Goal: Task Accomplishment & Management: Use online tool/utility

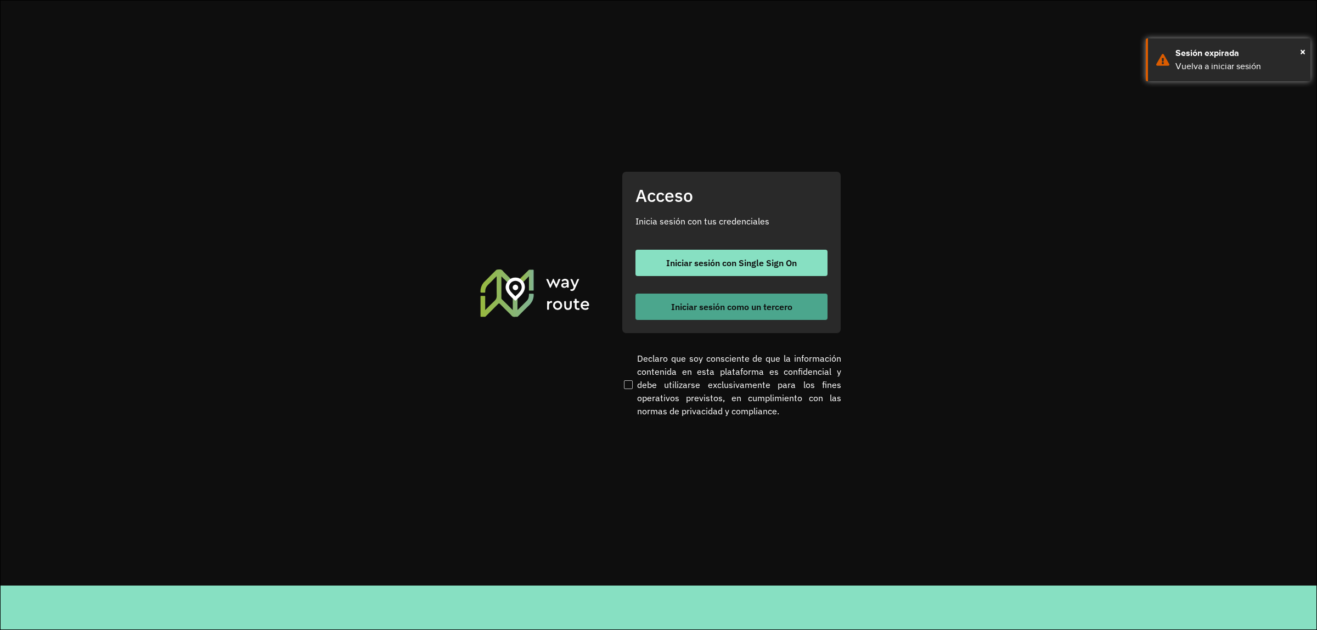
click at [703, 306] on span "Iniciar sesión como un tercero" at bounding box center [731, 306] width 121 height 9
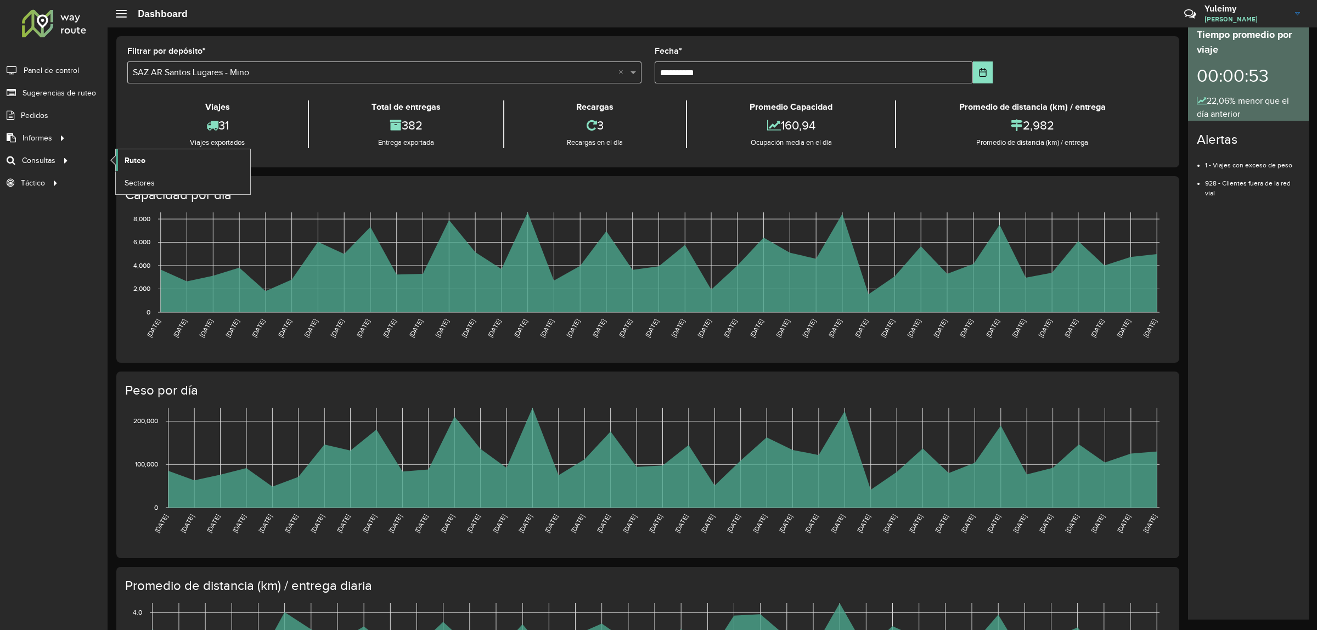
click at [163, 162] on link "Ruteo" at bounding box center [183, 160] width 134 height 22
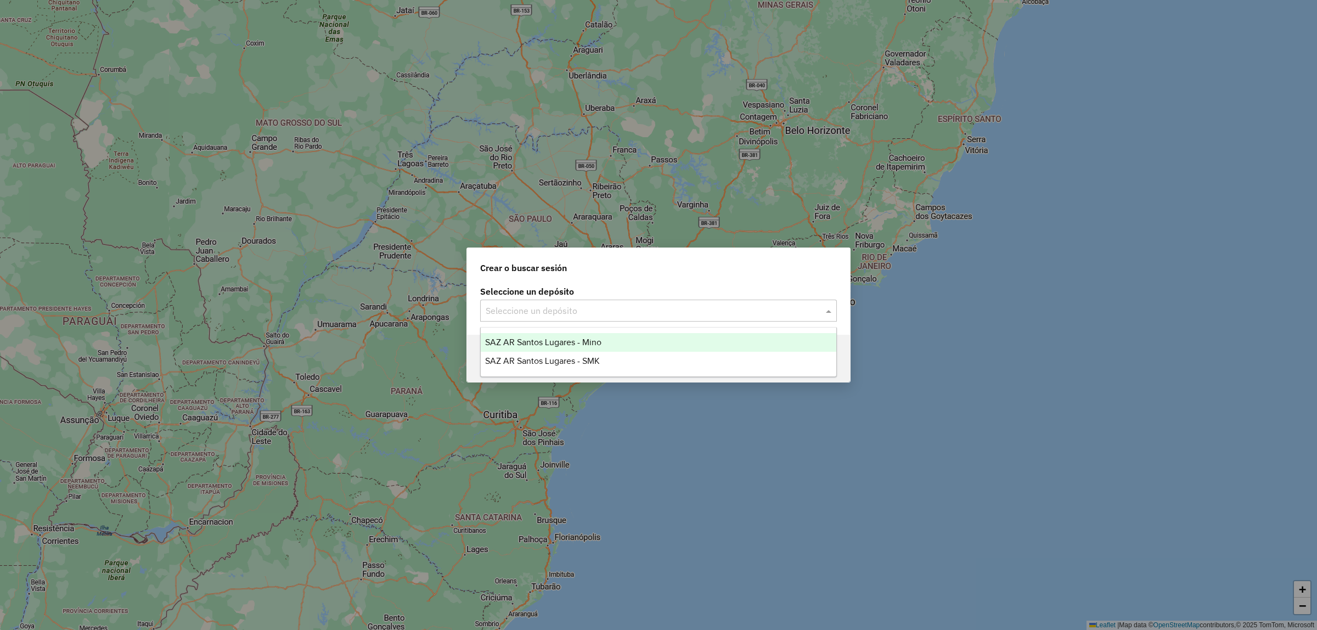
click at [834, 308] on span at bounding box center [830, 310] width 14 height 13
click at [652, 342] on div "SAZ AR Santos Lugares - Mino" at bounding box center [658, 342] width 355 height 19
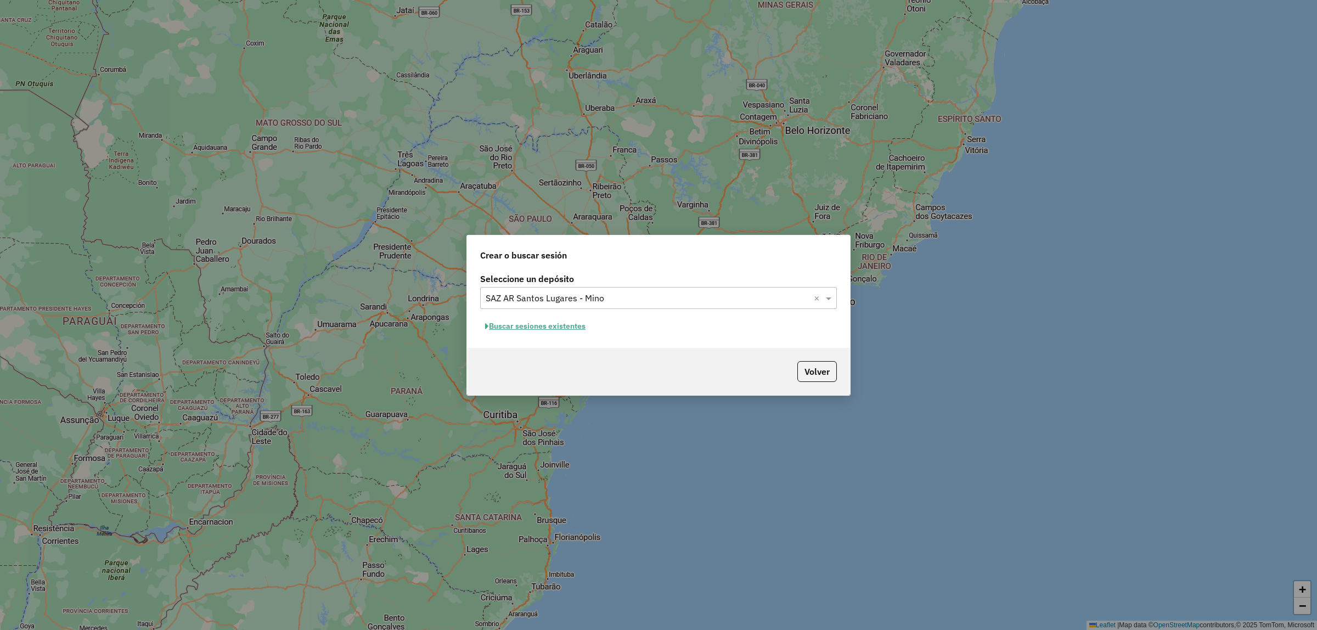
click at [555, 325] on button "Buscar sesiones existentes" at bounding box center [535, 326] width 110 height 17
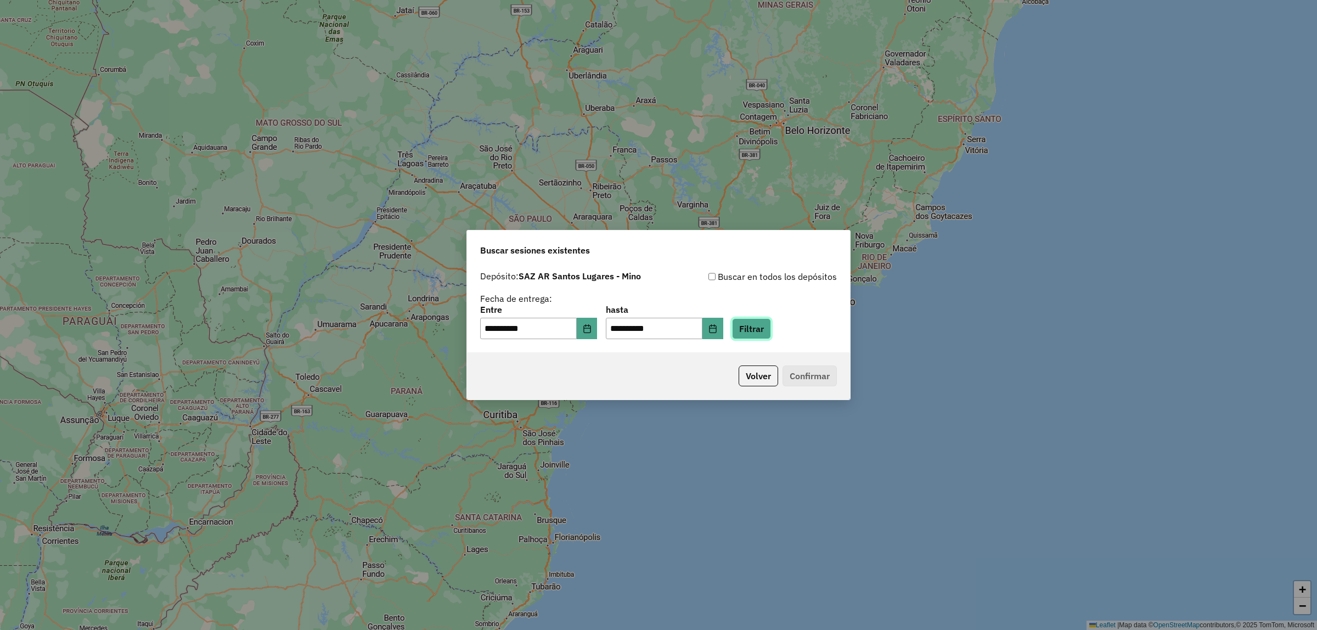
click at [767, 332] on button "Filtrar" at bounding box center [751, 328] width 39 height 21
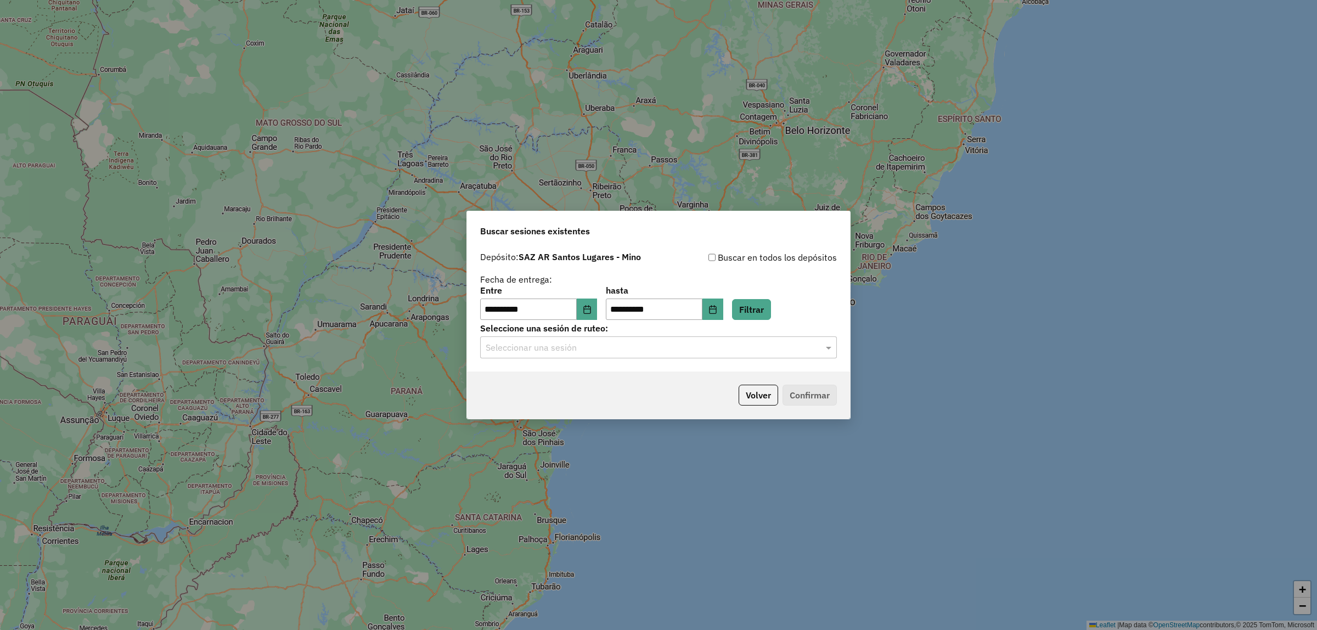
click at [802, 348] on input "text" at bounding box center [648, 347] width 324 height 13
click at [619, 376] on div "1229938 - 15/08/2025 18:19" at bounding box center [658, 379] width 355 height 19
click at [797, 390] on button "Confirmar" at bounding box center [809, 395] width 54 height 21
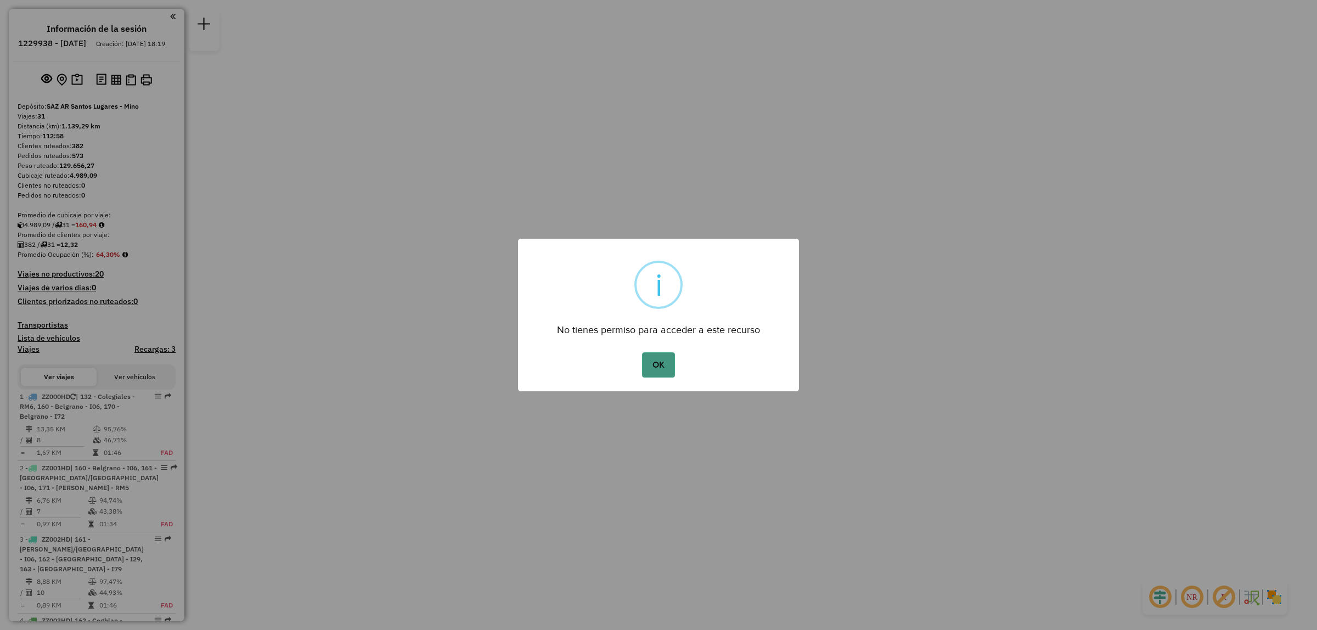
click at [656, 364] on button "OK" at bounding box center [658, 364] width 32 height 25
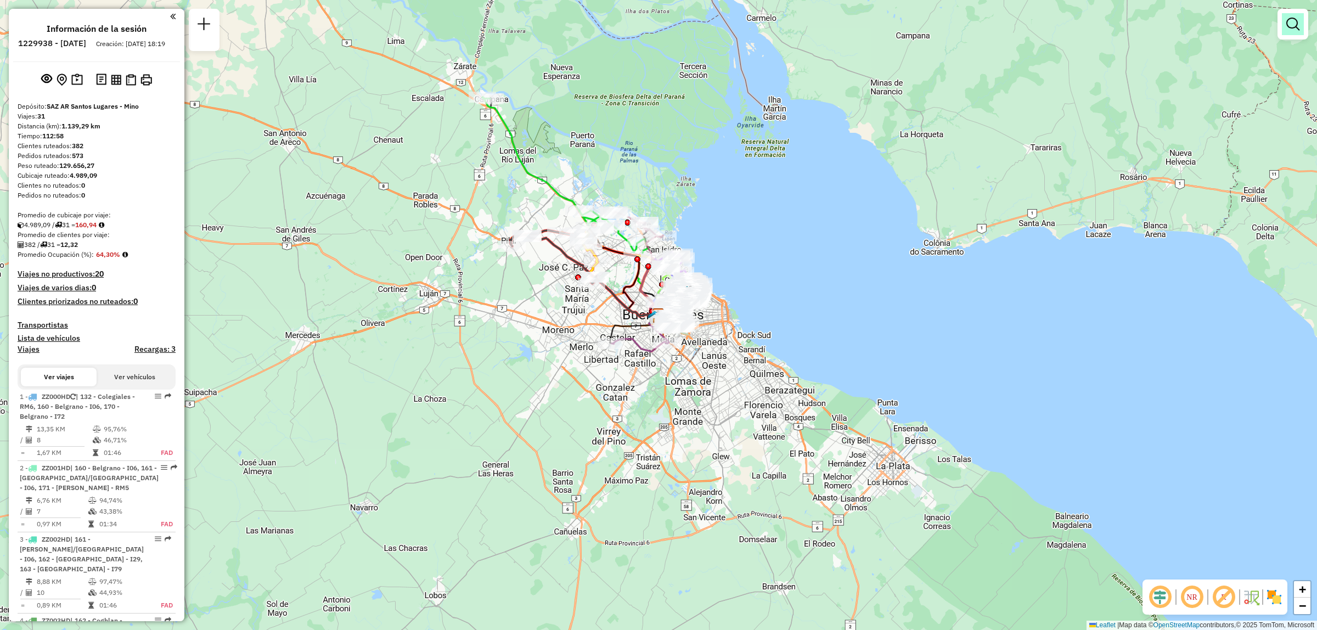
click at [1295, 26] on em at bounding box center [1292, 24] width 13 height 13
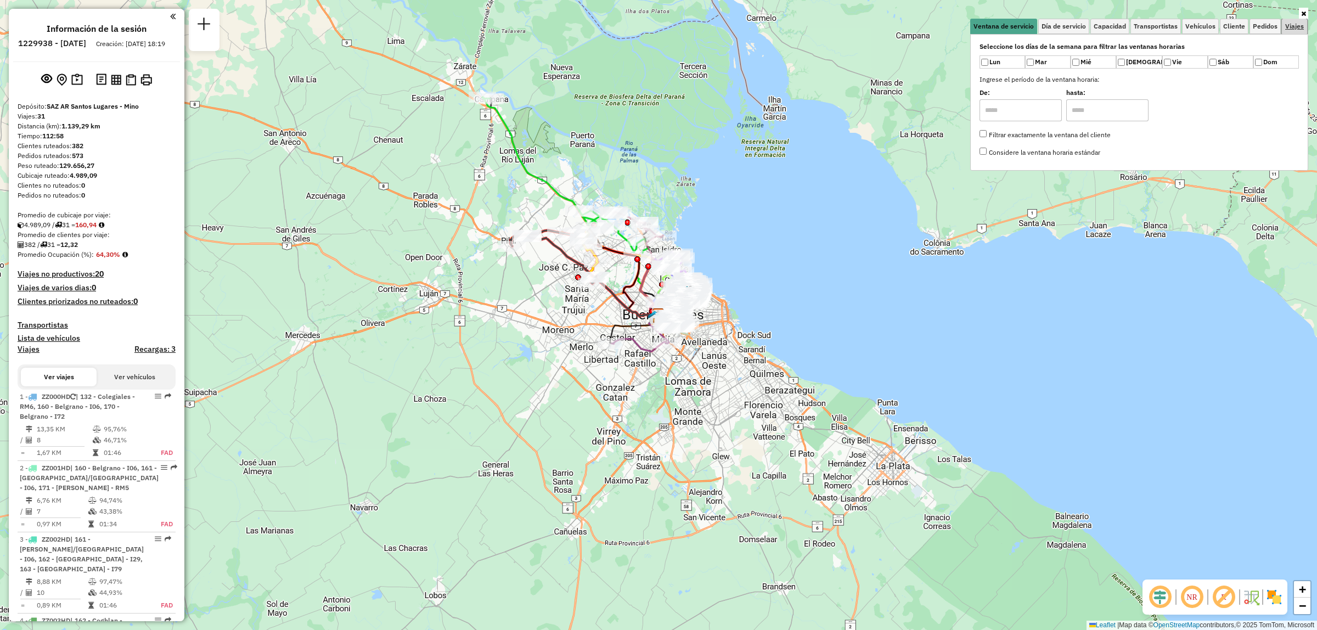
click at [1286, 29] on span "Viajes" at bounding box center [1294, 26] width 19 height 7
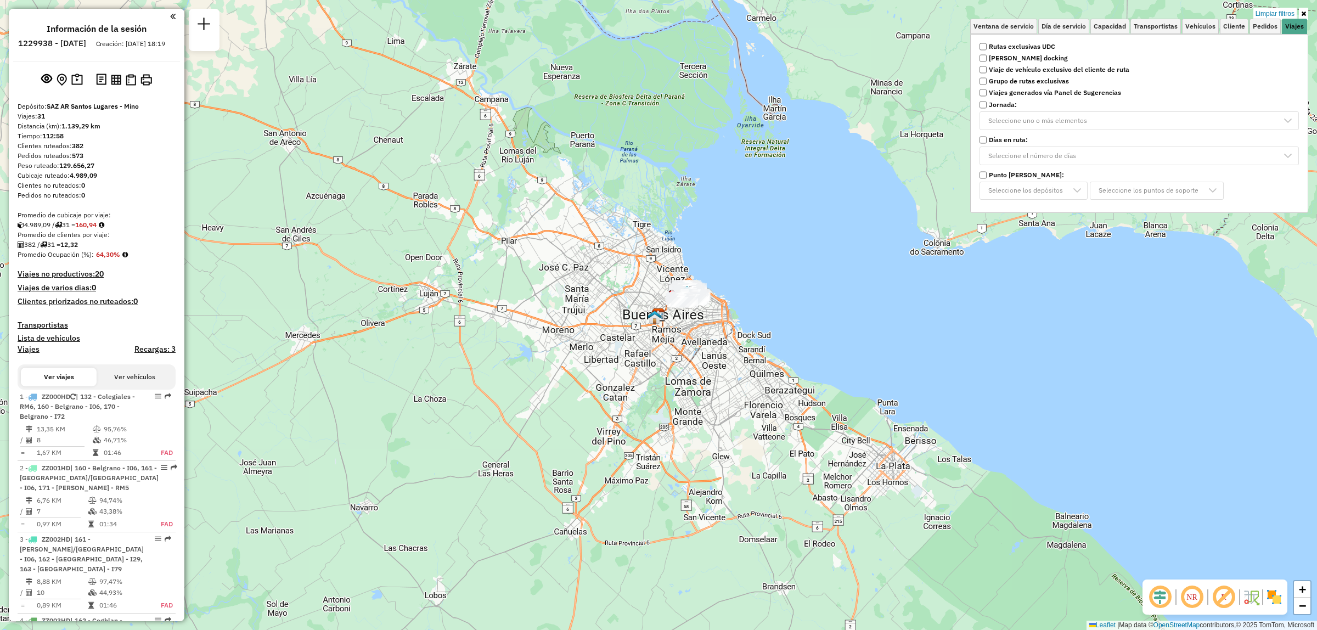
click at [484, 235] on div "Limpiar filtros Ventana de servicio Día de servicio Capacidad Transportistas Ve…" at bounding box center [658, 315] width 1317 height 630
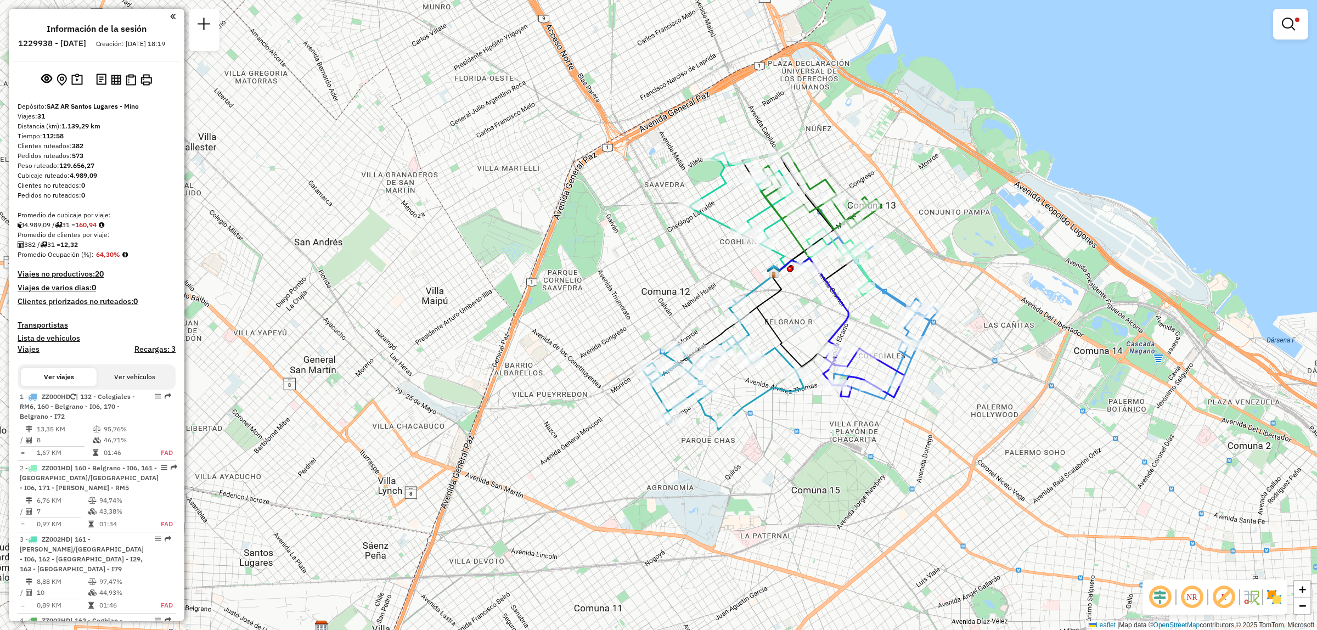
drag, startPoint x: 823, startPoint y: 247, endPoint x: 797, endPoint y: 295, distance: 54.5
click at [798, 294] on div "Limpiar filtros Ventana de servicio Día de servicio Capacidad Transportistas Ve…" at bounding box center [658, 315] width 1317 height 630
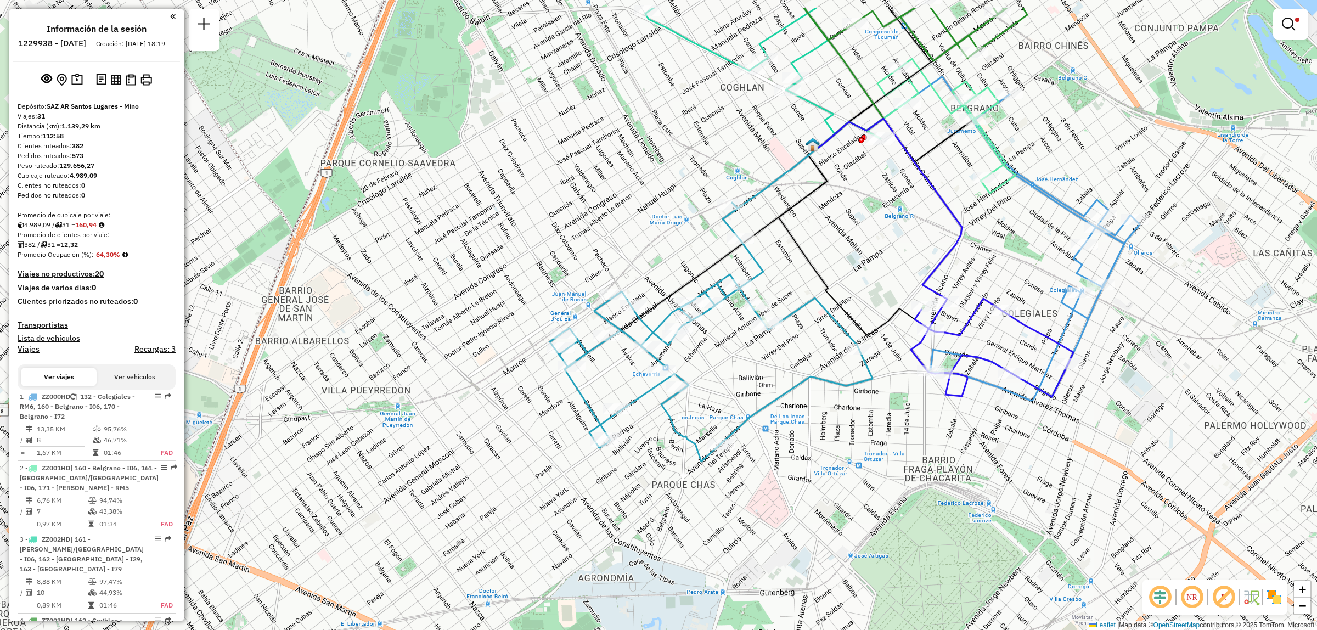
drag, startPoint x: 586, startPoint y: 204, endPoint x: 525, endPoint y: 336, distance: 145.6
click at [525, 336] on div "Limpiar filtros Ventana de servicio Día de servicio Capacidad Transportistas Ve…" at bounding box center [658, 315] width 1317 height 630
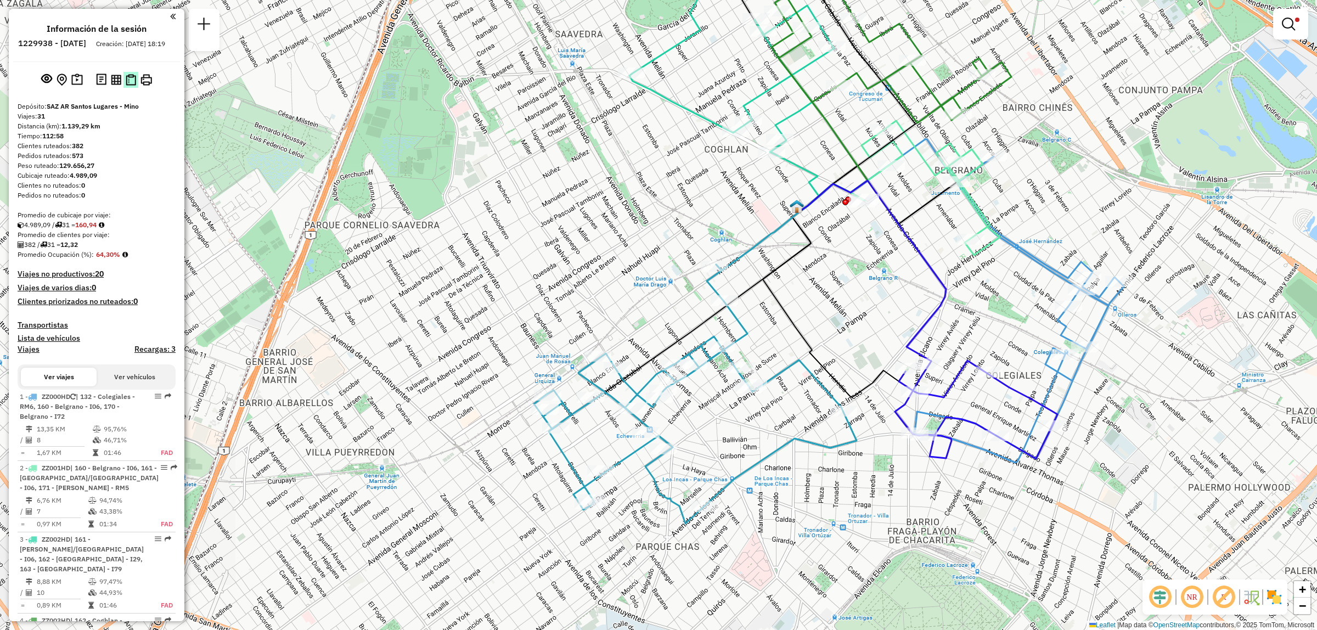
click at [128, 86] on img at bounding box center [131, 80] width 10 height 12
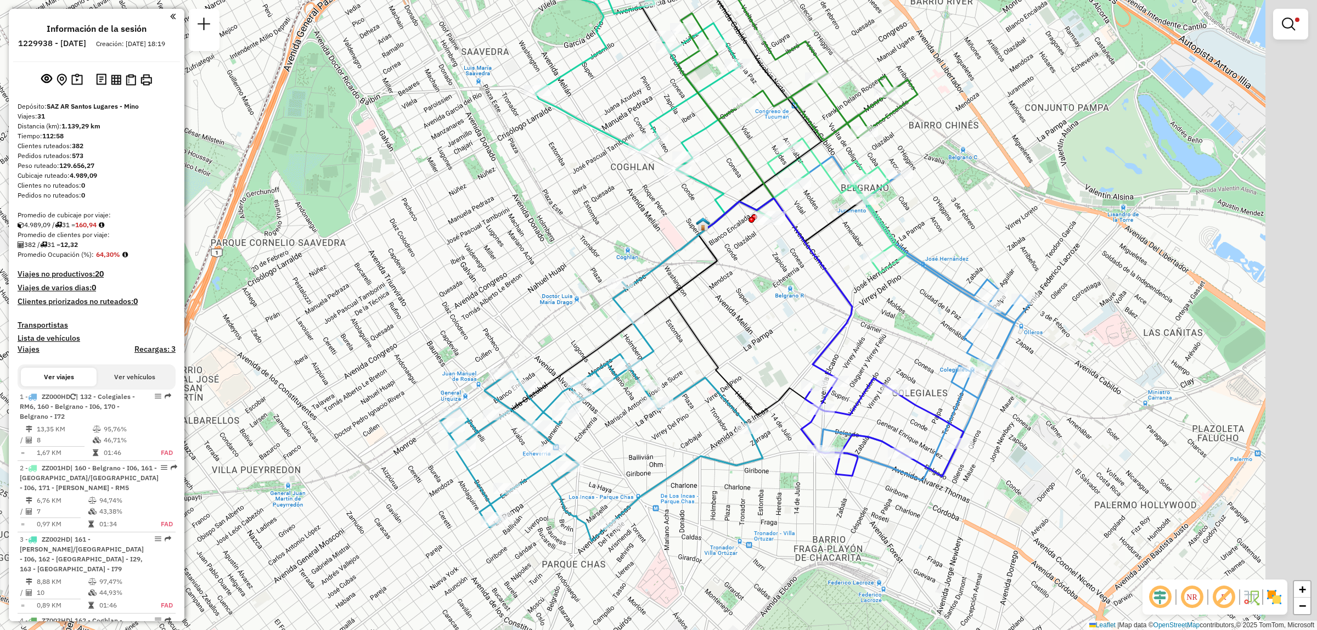
drag, startPoint x: 823, startPoint y: 207, endPoint x: 702, endPoint y: 233, distance: 124.0
click at [702, 233] on div "Limpiar filtros Ventana de servicio Día de servicio Capacidad Transportistas Ve…" at bounding box center [658, 315] width 1317 height 630
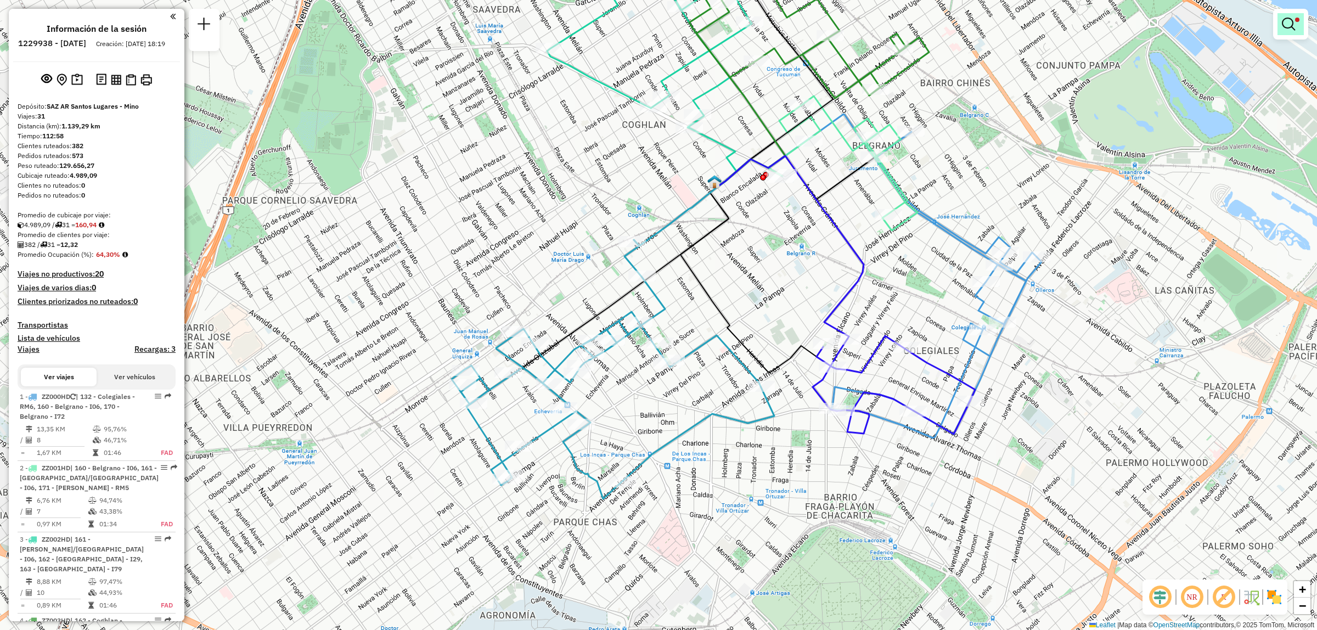
click at [1300, 31] on link at bounding box center [1290, 24] width 26 height 22
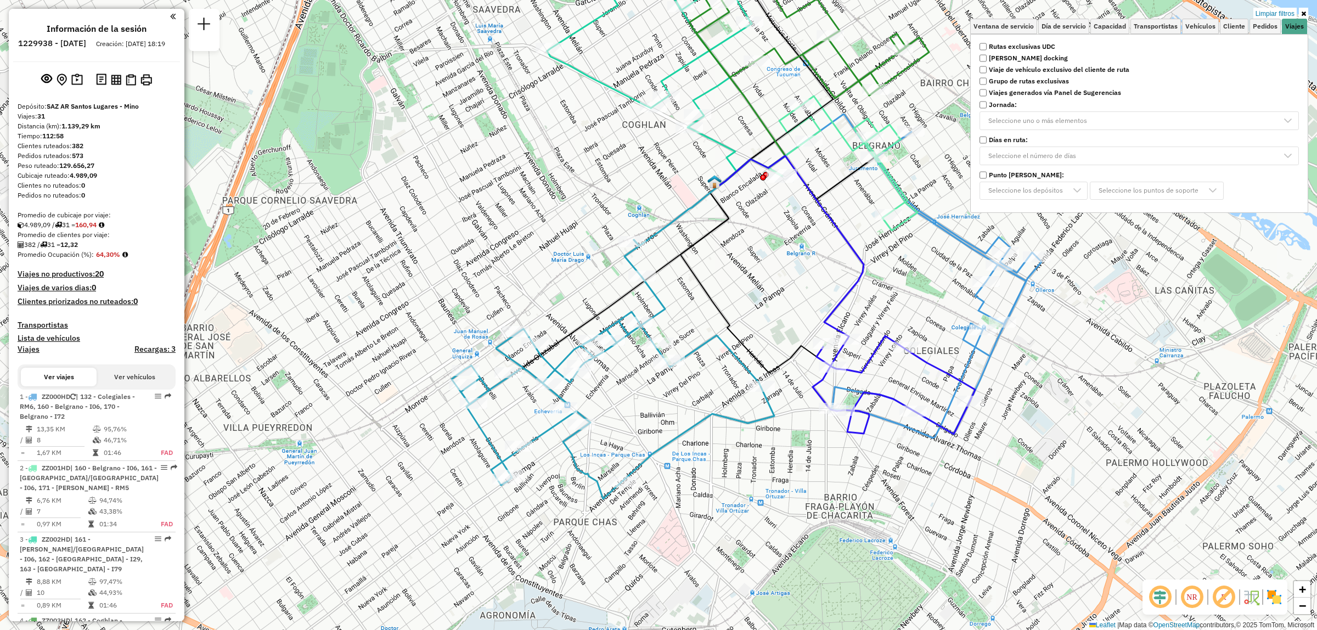
click at [1014, 46] on strong "Rutas exclusivas UDC" at bounding box center [1022, 47] width 66 height 10
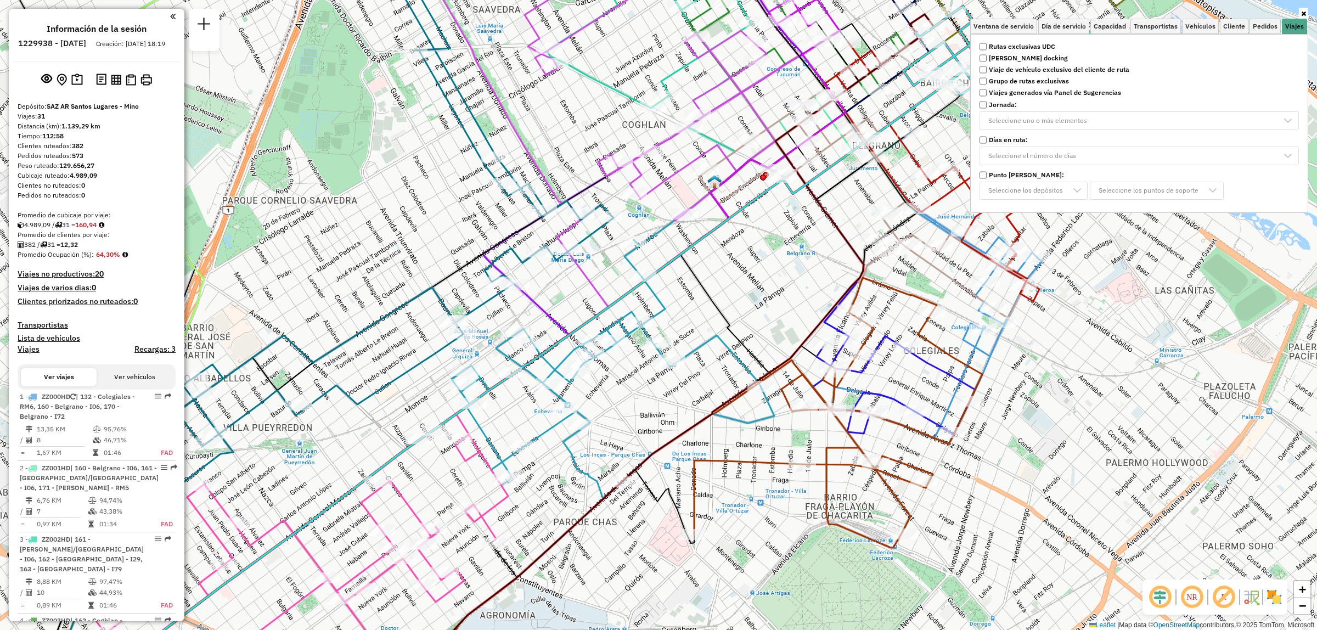
click at [987, 44] on label "Rutas exclusivas UDC" at bounding box center [1139, 47] width 332 height 10
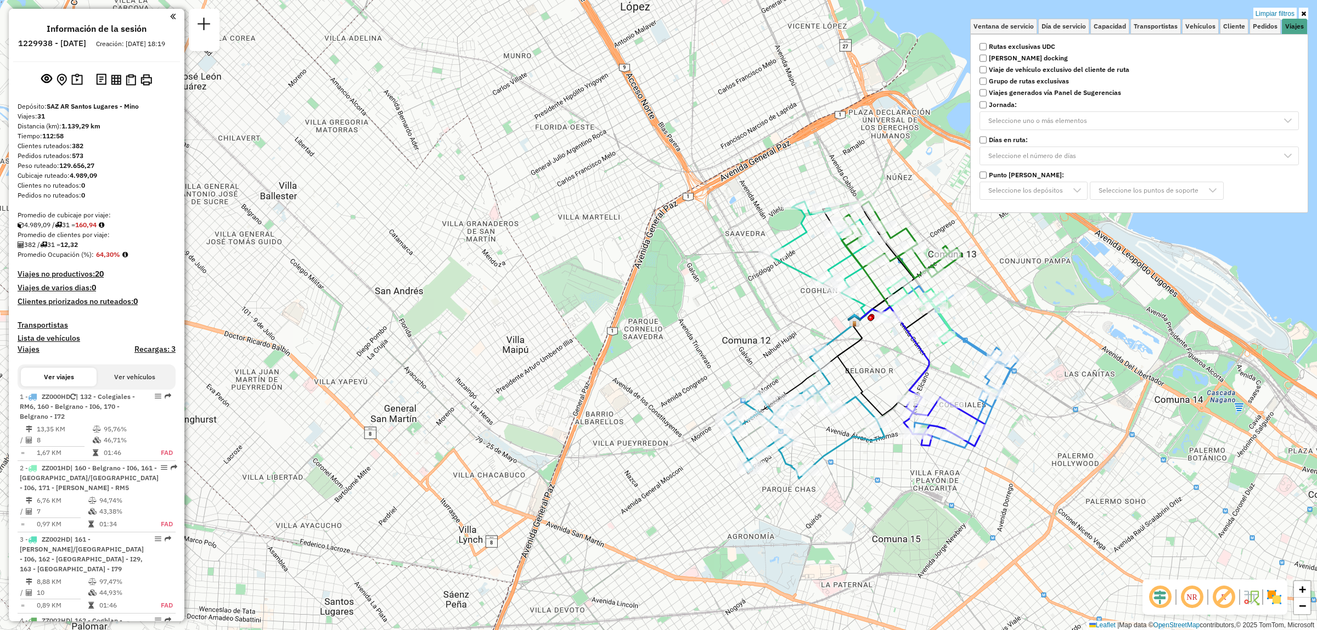
drag, startPoint x: 934, startPoint y: 359, endPoint x: 888, endPoint y: 371, distance: 47.5
click at [906, 357] on icon at bounding box center [892, 353] width 72 height 92
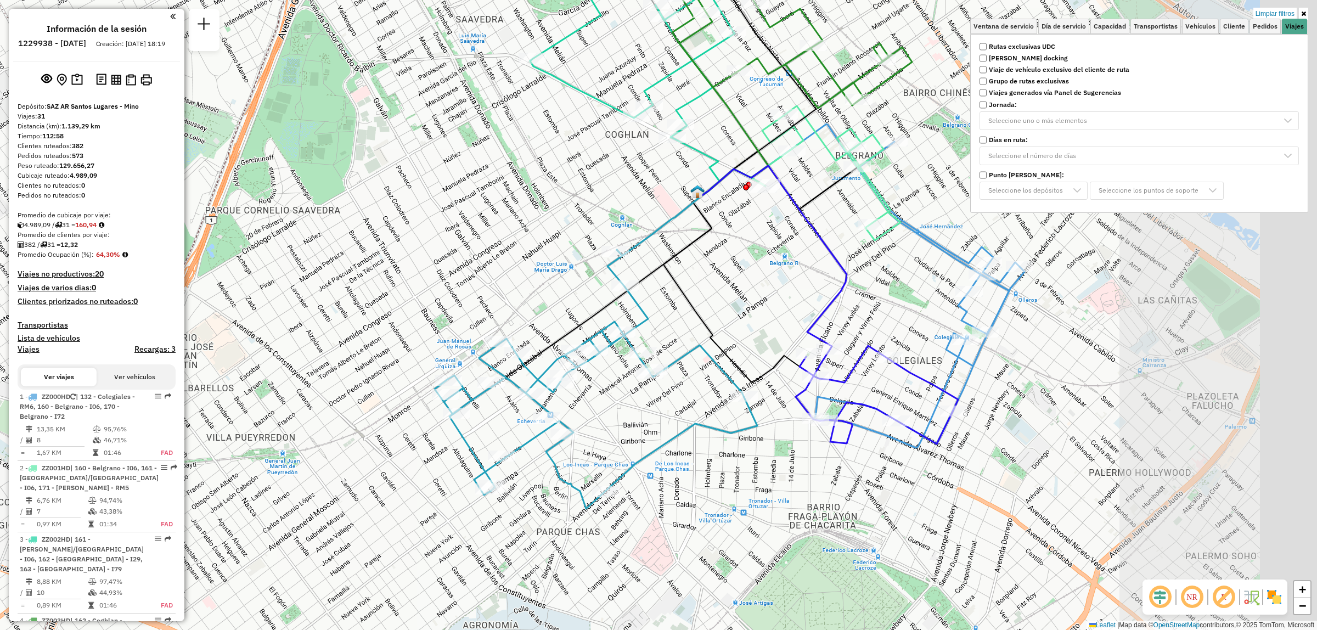
drag, startPoint x: 1065, startPoint y: 434, endPoint x: 793, endPoint y: 410, distance: 273.8
click at [813, 410] on icon at bounding box center [918, 295] width 211 height 306
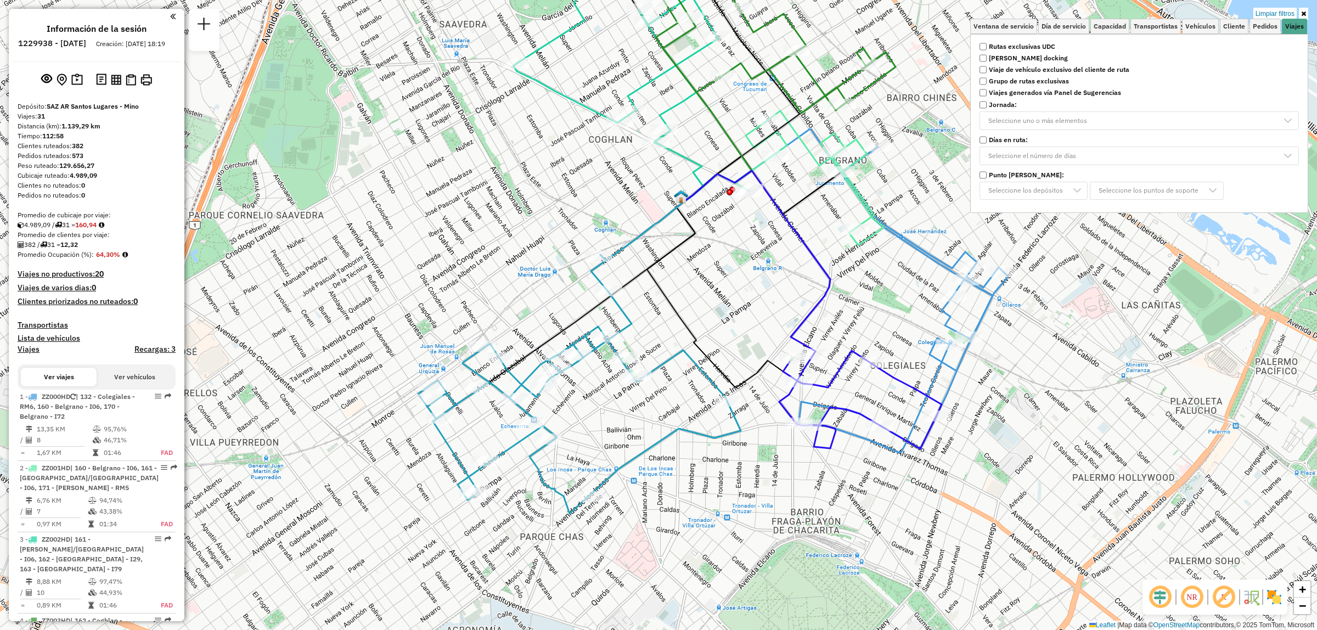
click at [873, 369] on div "Limpiar filtros Ventana de servicio Día de servicio Capacidad Transportistas Ve…" at bounding box center [658, 315] width 1317 height 630
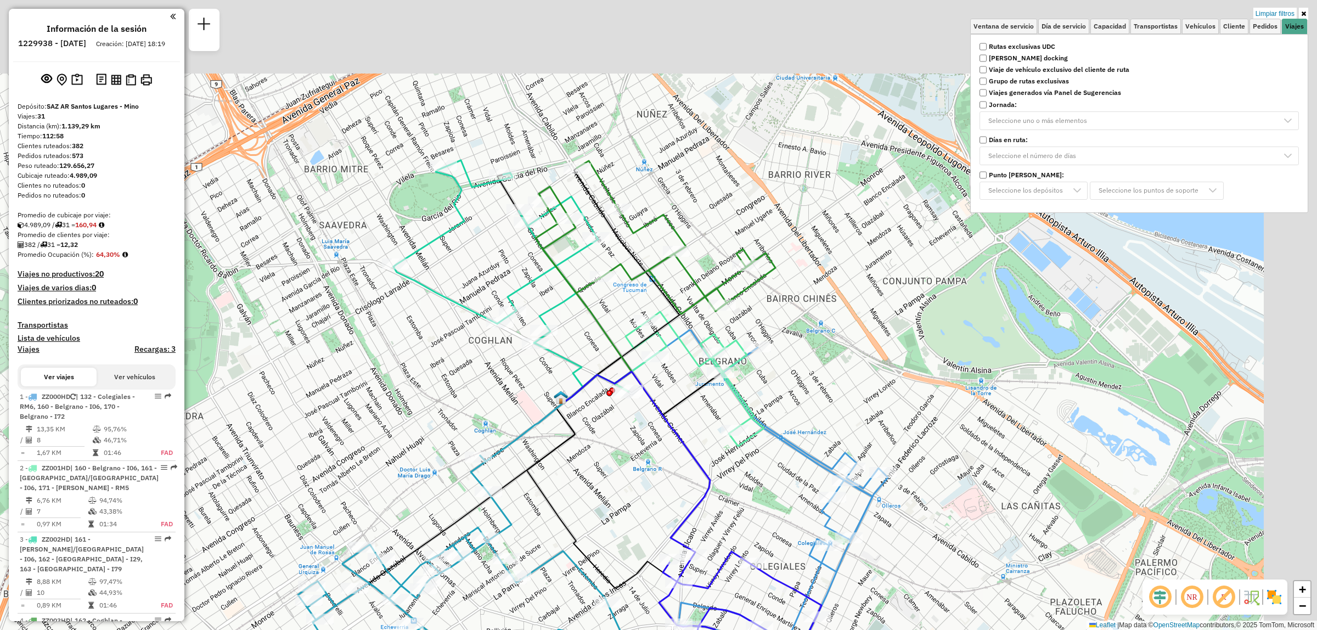
drag, startPoint x: 747, startPoint y: 363, endPoint x: 638, endPoint y: 477, distance: 157.9
click at [637, 478] on div "Limpiar filtros Ventana de servicio Día de servicio Capacidad Transportistas Ve…" at bounding box center [658, 315] width 1317 height 630
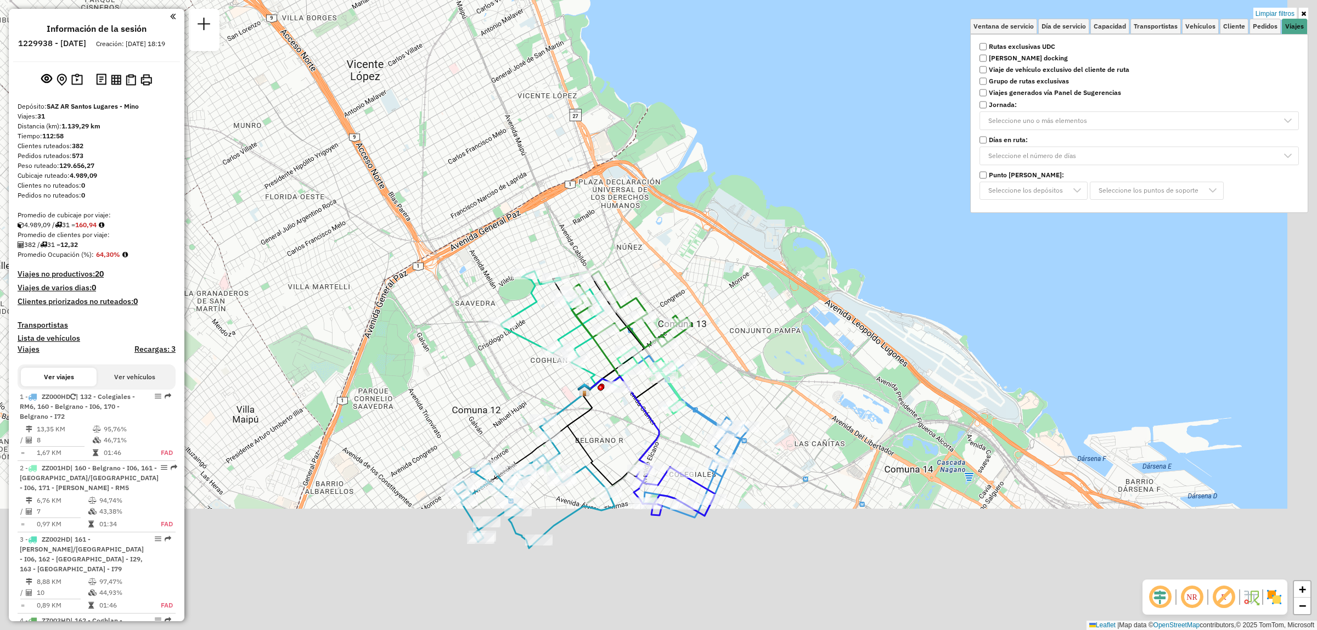
drag, startPoint x: 756, startPoint y: 556, endPoint x: 711, endPoint y: 415, distance: 147.5
click at [711, 415] on icon at bounding box center [695, 441] width 106 height 153
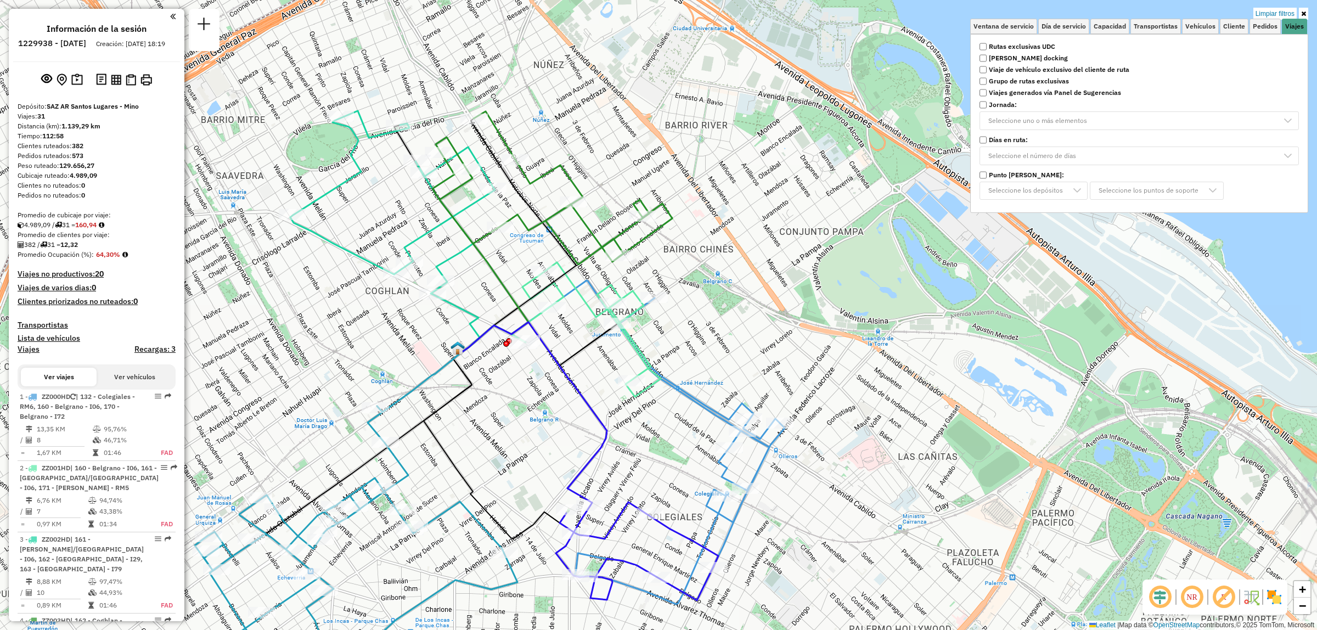
drag, startPoint x: 697, startPoint y: 411, endPoint x: 736, endPoint y: 489, distance: 86.9
click at [753, 528] on div "Limpiar filtros Ventana de servicio Día de servicio Capacidad Transportistas Ve…" at bounding box center [658, 315] width 1317 height 630
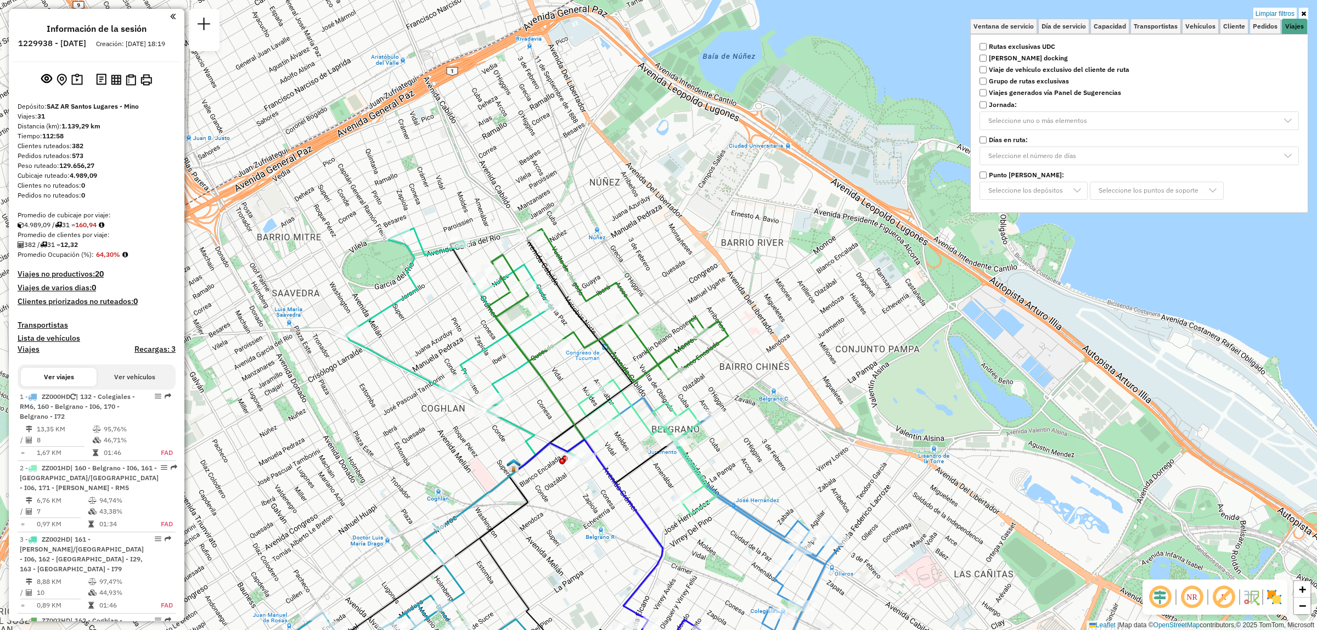
drag, startPoint x: 788, startPoint y: 629, endPoint x: 783, endPoint y: 506, distance: 123.0
click at [783, 509] on icon at bounding box center [734, 554] width 211 height 278
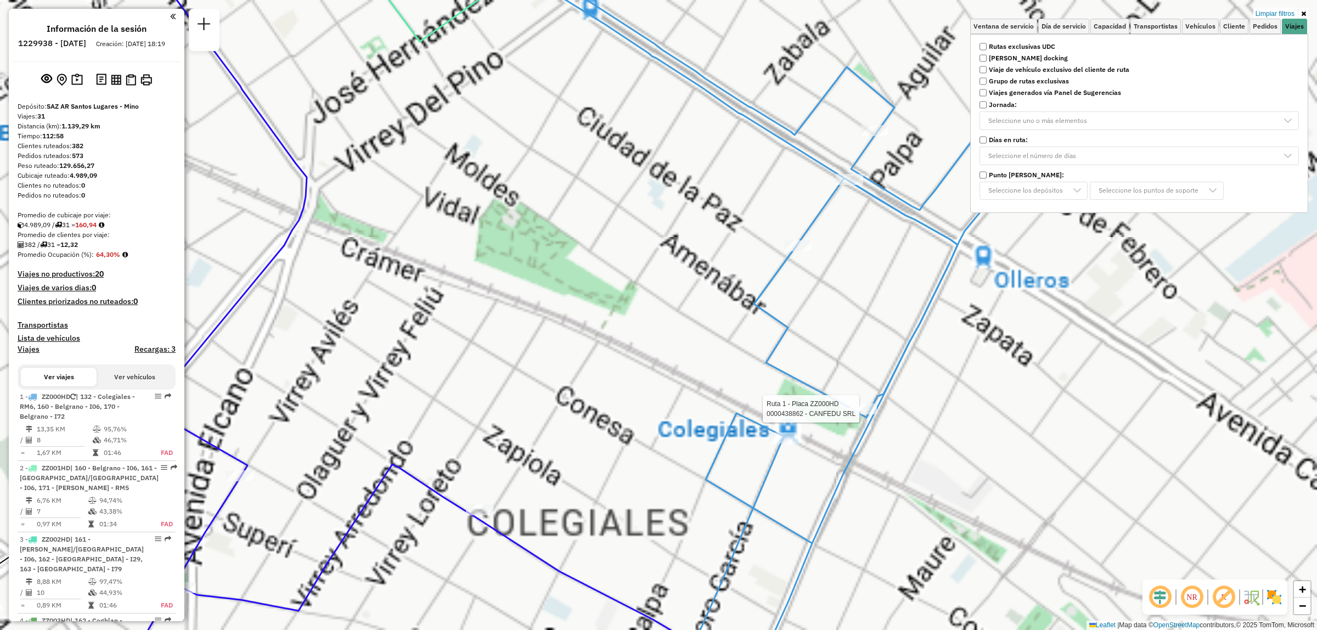
click at [792, 513] on div "Ruta 1 - Placa ZZ000HD 0000438862 - CANFEDU SRL Limpiar filtros Ventana de serv…" at bounding box center [658, 315] width 1317 height 630
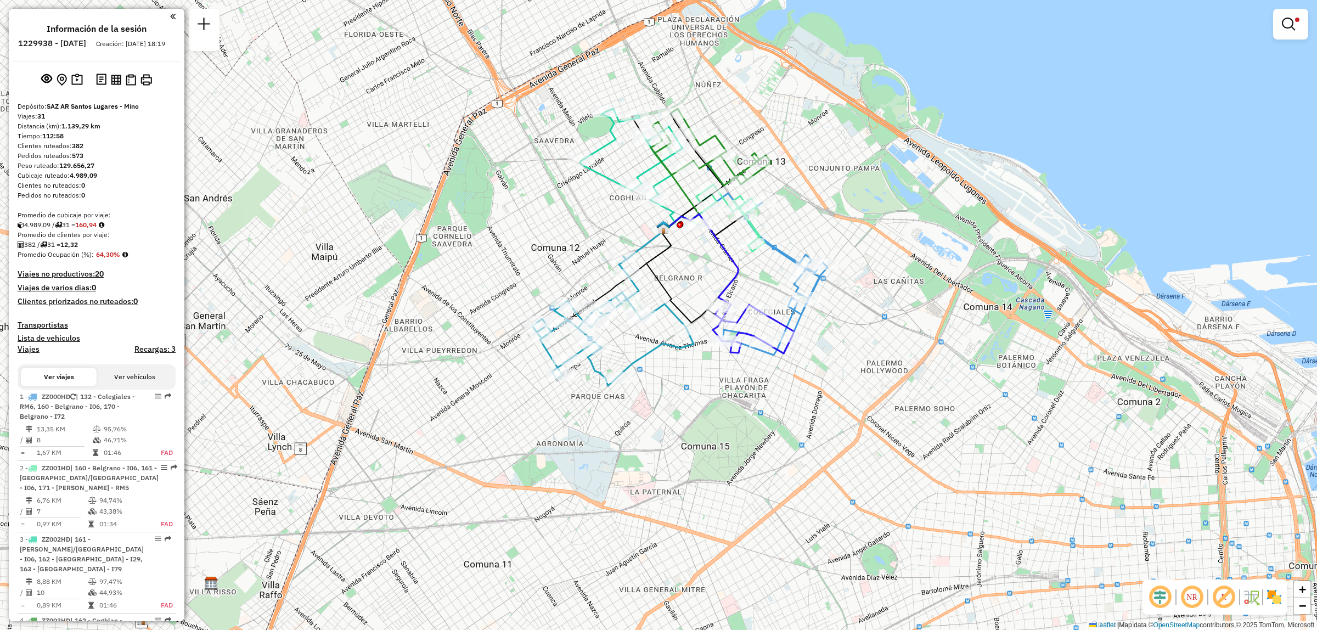
drag, startPoint x: 727, startPoint y: 180, endPoint x: 726, endPoint y: 211, distance: 31.3
click at [726, 185] on icon at bounding box center [711, 147] width 120 height 77
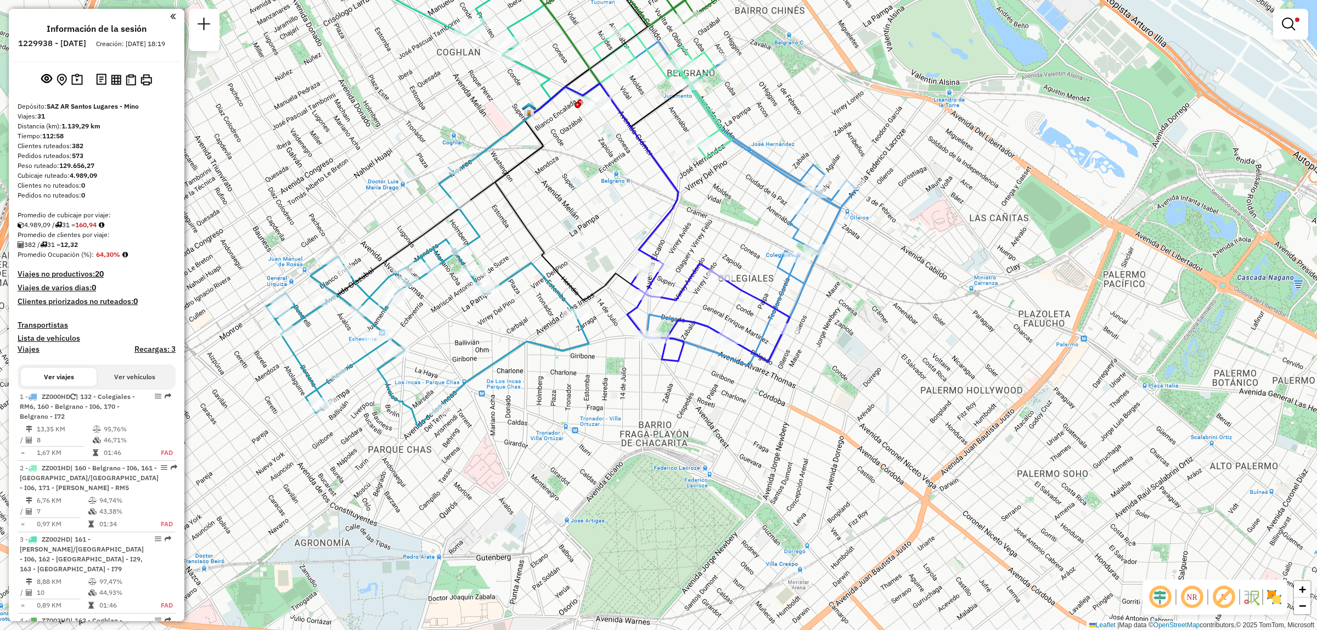
drag, startPoint x: 644, startPoint y: 91, endPoint x: 648, endPoint y: 124, distance: 33.8
click at [648, 124] on div "Limpiar filtros Ventana de servicio Día de servicio Capacidad Transportistas Ve…" at bounding box center [658, 315] width 1317 height 630
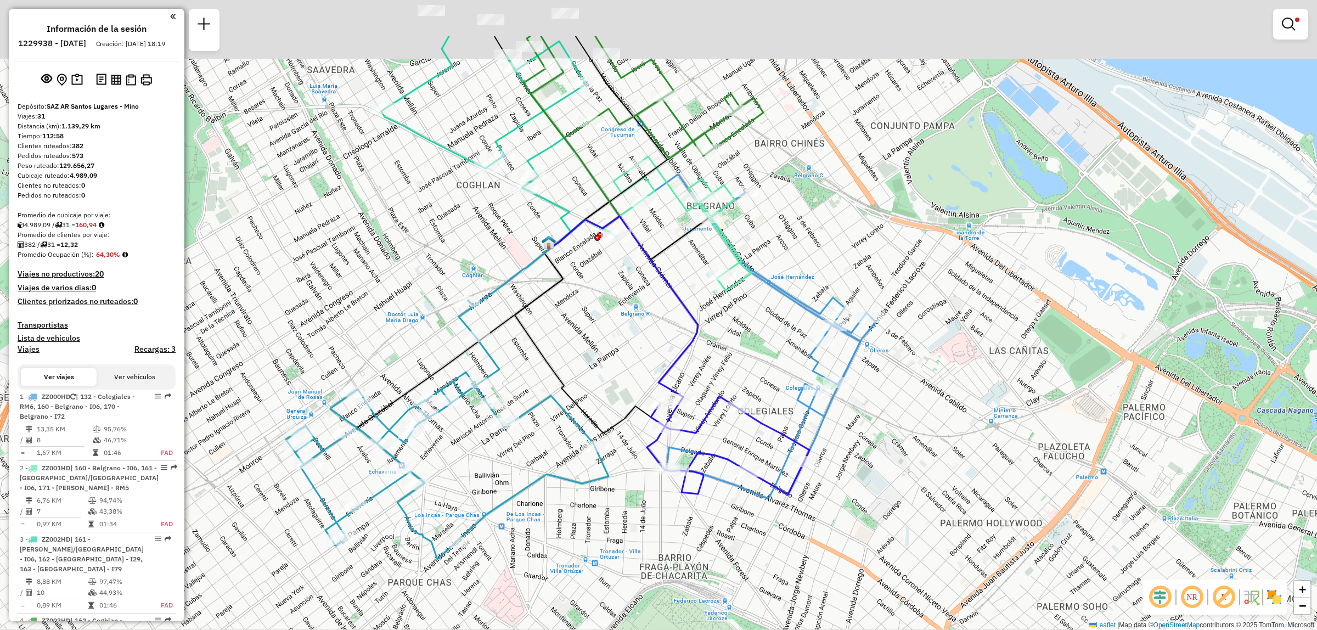
drag, startPoint x: 648, startPoint y: 110, endPoint x: 703, endPoint y: 358, distance: 254.0
click at [703, 368] on div "Limpiar filtros Ventana de servicio Día de servicio Capacidad Transportistas Ve…" at bounding box center [658, 315] width 1317 height 630
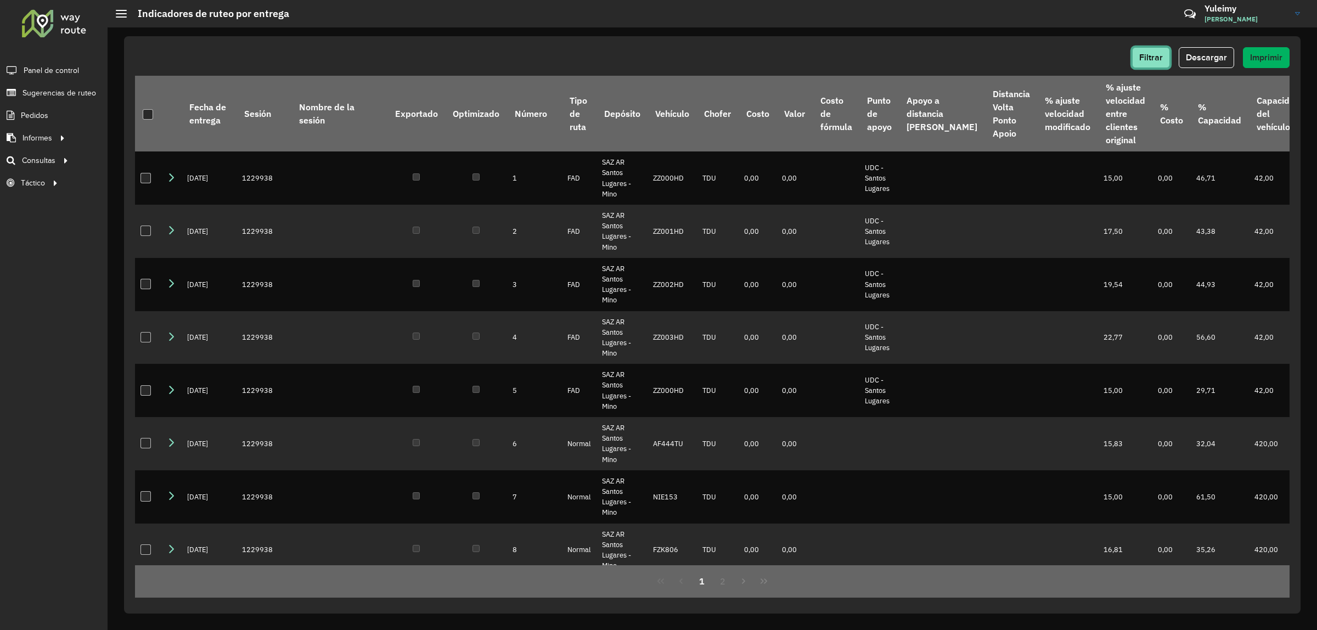
click at [1150, 56] on span "Filtrar" at bounding box center [1151, 57] width 24 height 9
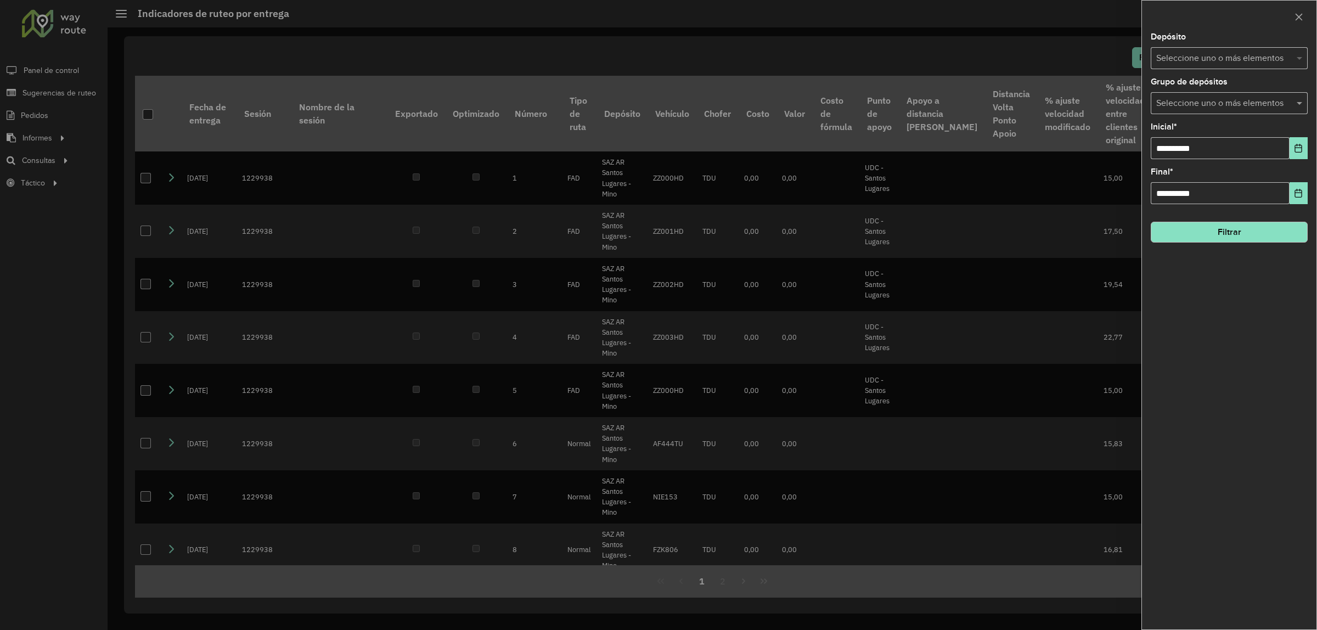
click at [1295, 58] on span at bounding box center [1301, 58] width 14 height 13
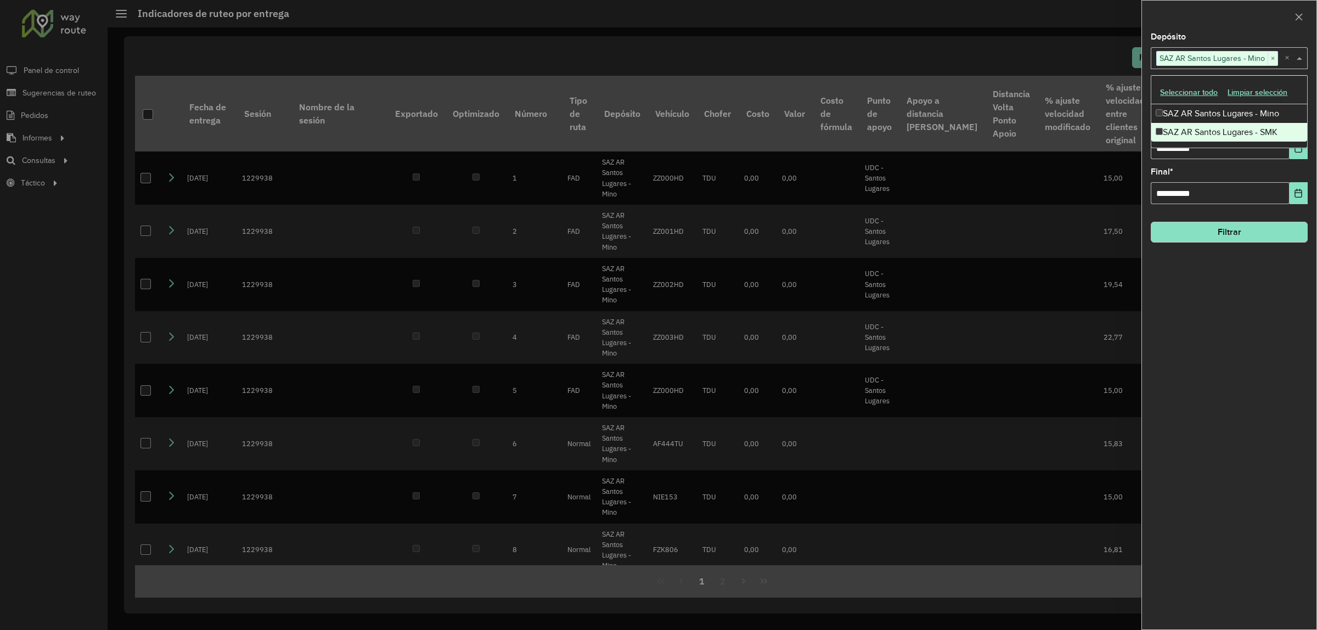
click at [1186, 325] on div "**********" at bounding box center [1229, 331] width 174 height 596
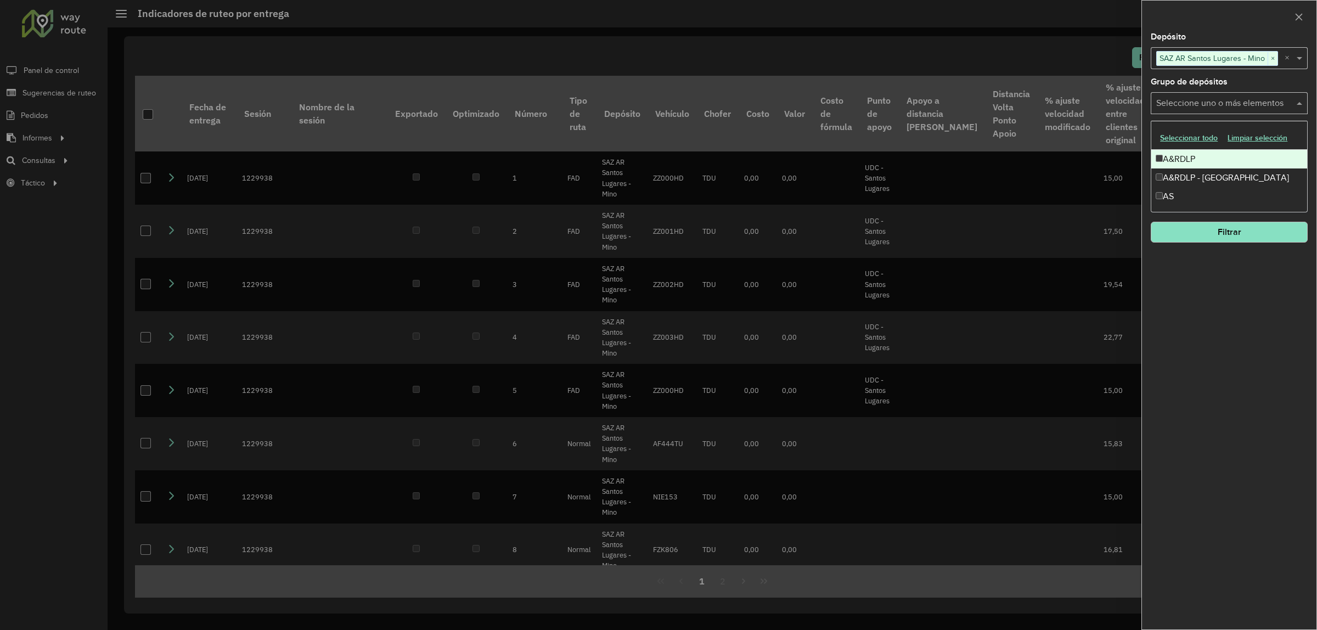
click at [1290, 97] on input "text" at bounding box center [1223, 103] width 140 height 13
click at [1167, 154] on div "A&RDLP" at bounding box center [1229, 159] width 156 height 19
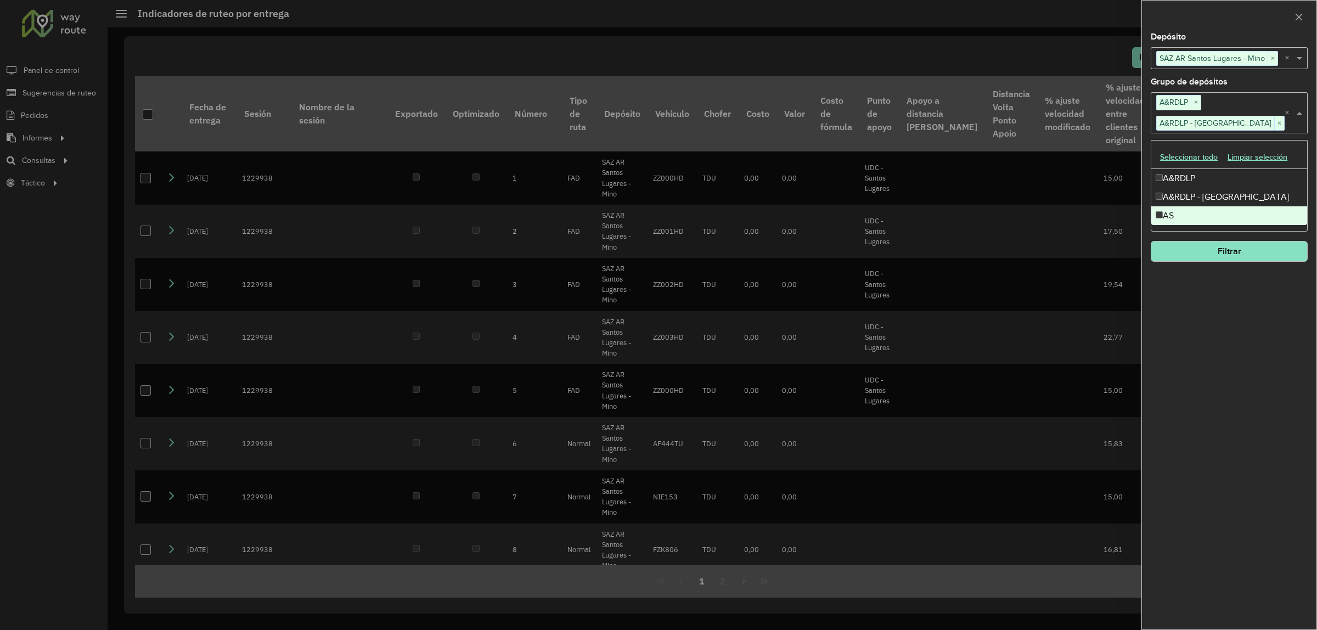
drag, startPoint x: 1192, startPoint y: 297, endPoint x: 1192, endPoint y: 290, distance: 7.1
click at [1192, 297] on div "**********" at bounding box center [1229, 331] width 174 height 596
click at [1232, 255] on button "Filtrar" at bounding box center [1228, 251] width 157 height 21
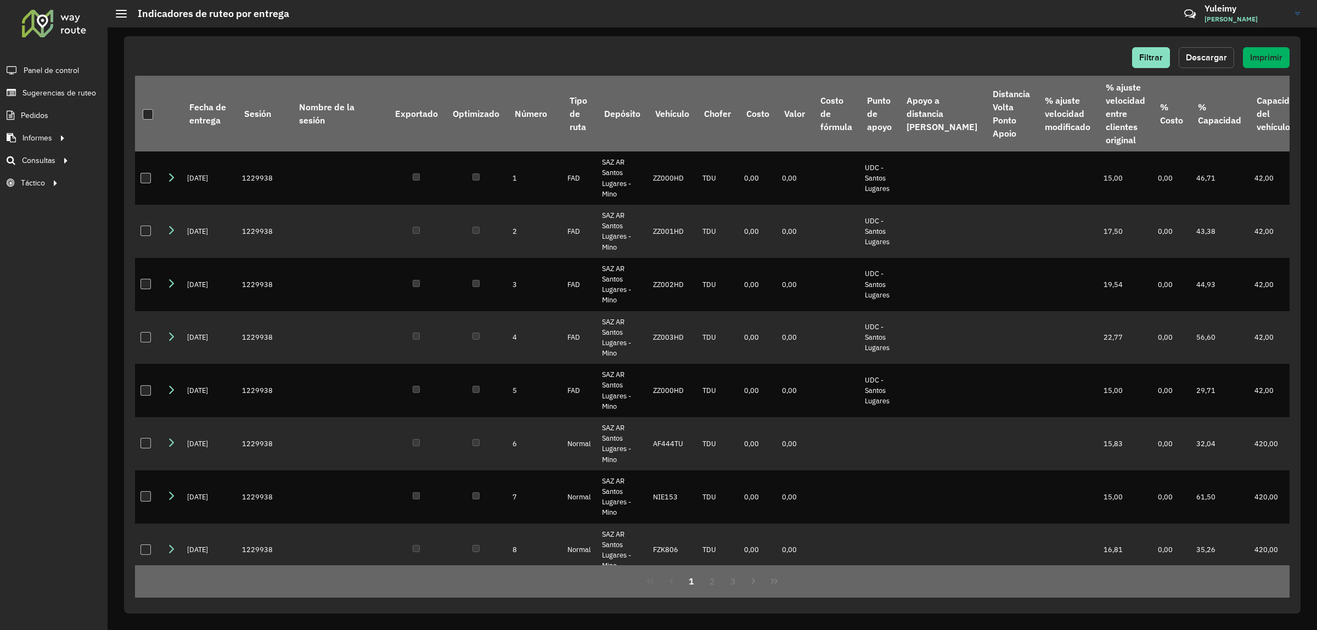
click at [1206, 58] on span "Descargar" at bounding box center [1206, 57] width 41 height 9
